Goal: Task Accomplishment & Management: Use online tool/utility

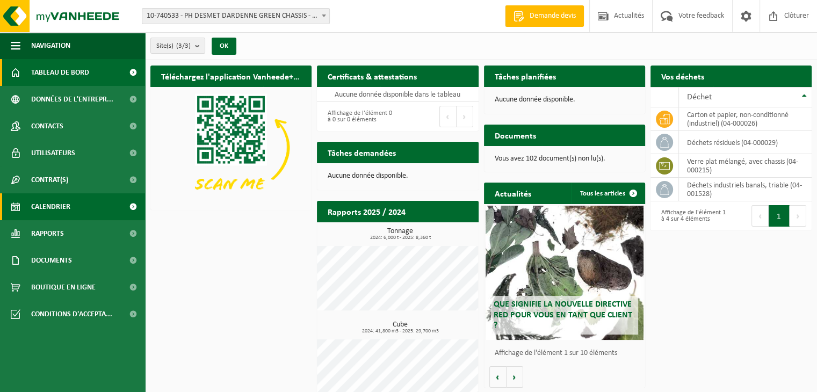
click at [70, 203] on link "Calendrier" at bounding box center [72, 206] width 145 height 27
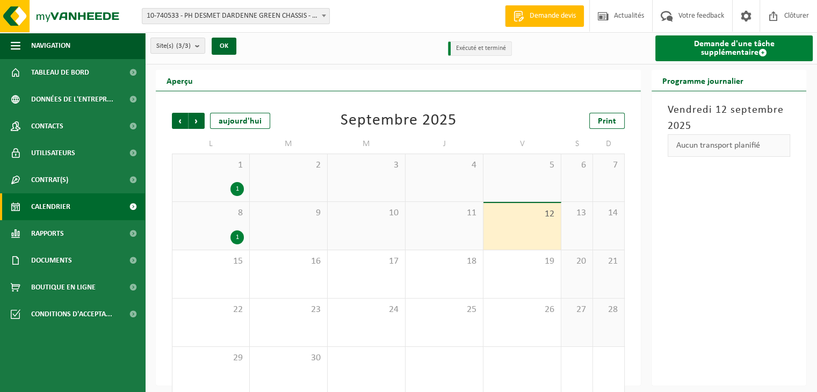
click at [717, 52] on link "Demande d'une tâche supplémentaire" at bounding box center [733, 48] width 157 height 26
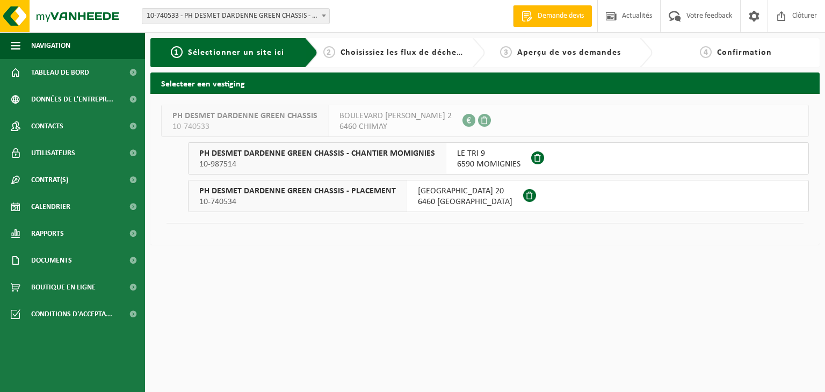
click at [469, 207] on div "RUE LES ROCHES 20 6460 VILLERS-LA-TOUR" at bounding box center [465, 196] width 116 height 31
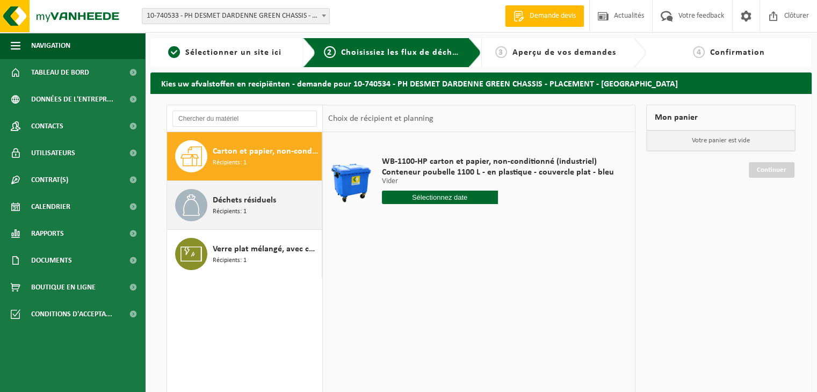
click at [246, 207] on div "Déchets résiduels Récipients: 1" at bounding box center [266, 205] width 106 height 32
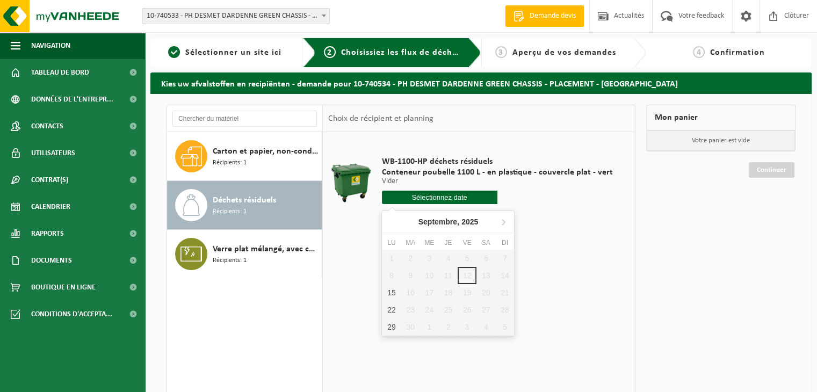
click at [455, 199] on input "text" at bounding box center [440, 197] width 116 height 13
click at [393, 292] on div "15" at bounding box center [391, 292] width 19 height 17
type input "à partir de 2025-09-15"
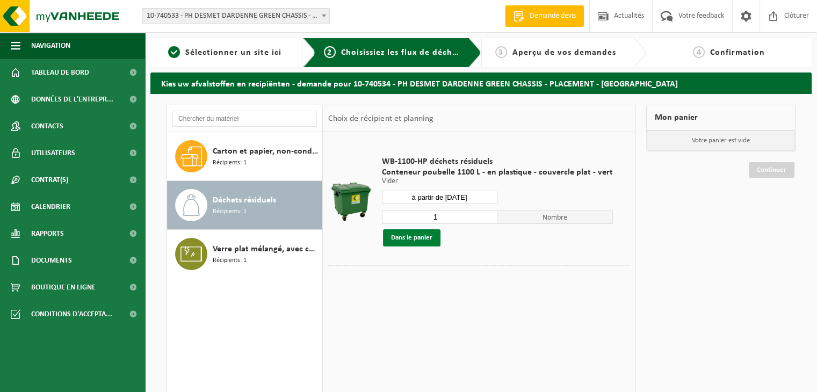
click at [417, 238] on button "Dans le panier" at bounding box center [411, 237] width 57 height 17
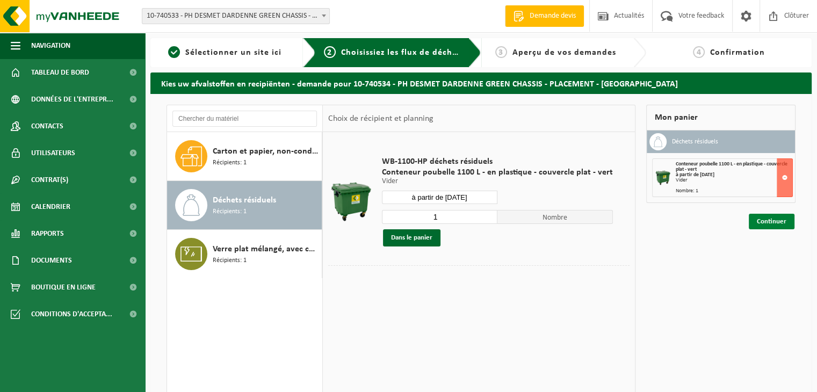
click at [763, 221] on link "Continuer" at bounding box center [772, 222] width 46 height 16
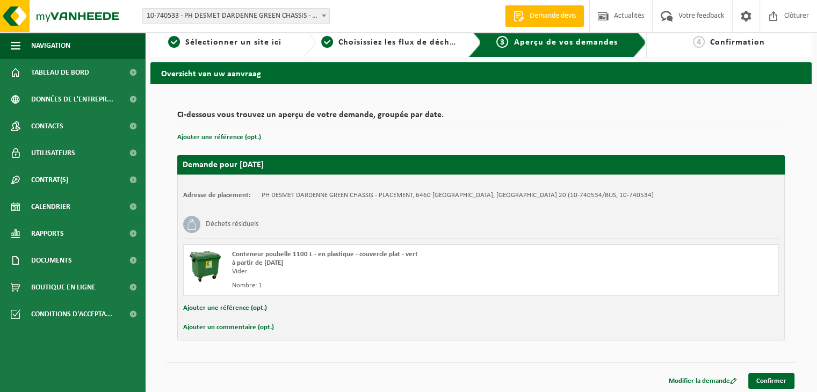
scroll to position [12, 0]
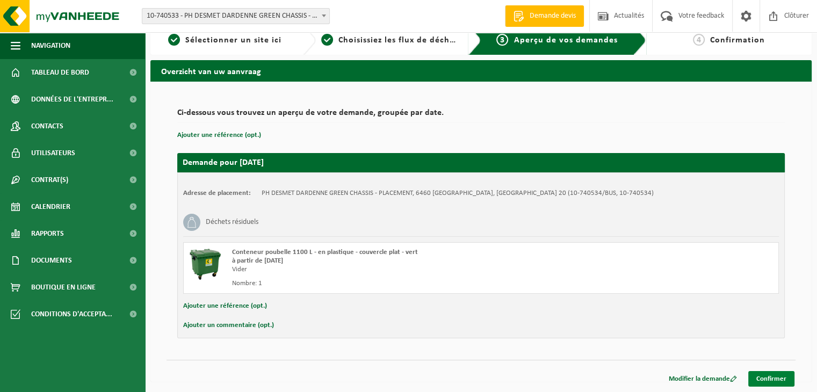
click at [774, 381] on link "Confirmer" at bounding box center [771, 379] width 46 height 16
